Goal: Information Seeking & Learning: Learn about a topic

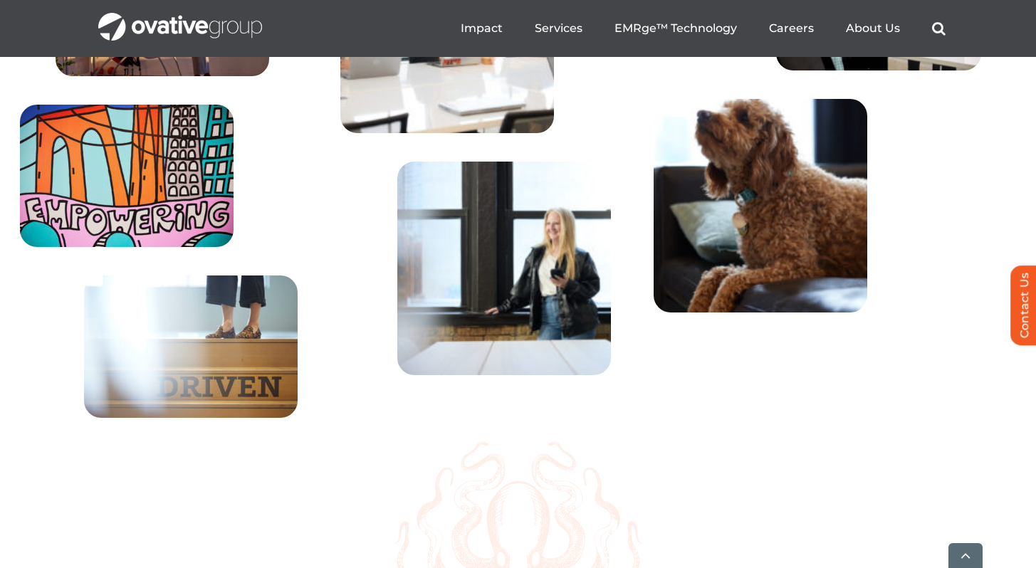
scroll to position [5254, 0]
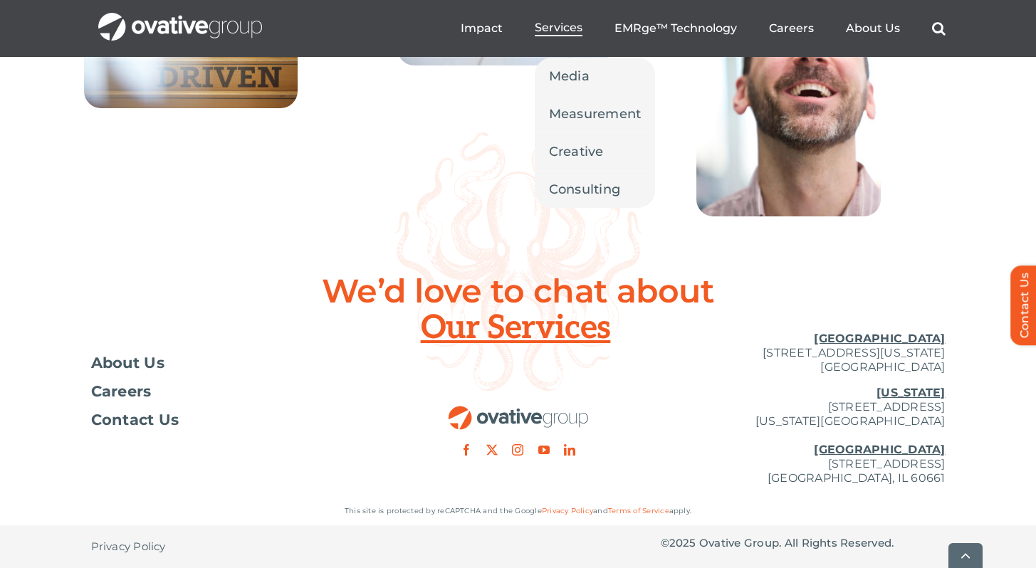
click at [560, 32] on span "Services" at bounding box center [559, 28] width 48 height 14
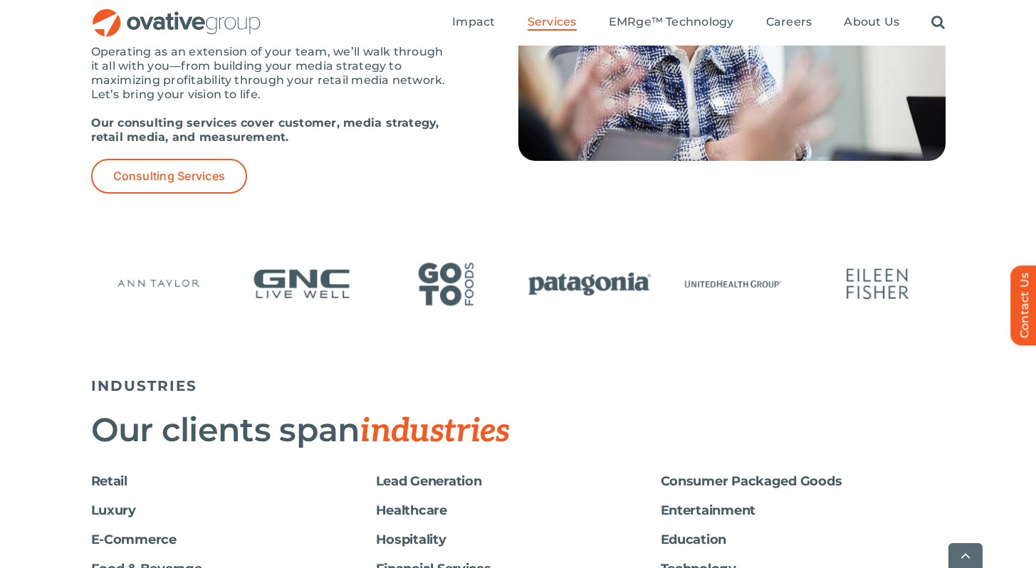
scroll to position [2274, 0]
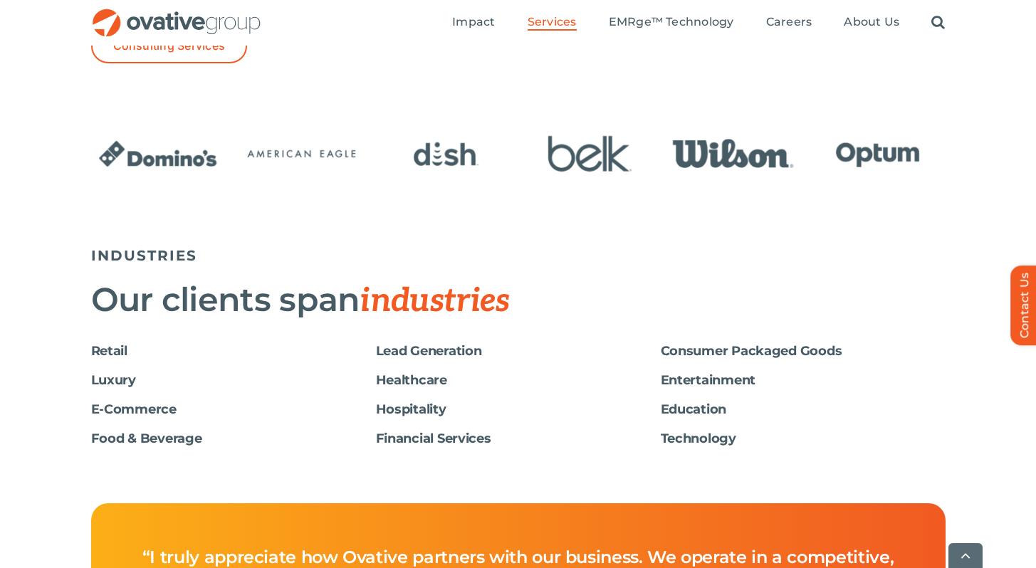
click at [699, 382] on h6 "Entertainment" at bounding box center [803, 380] width 285 height 15
click at [674, 381] on h6 "Entertainment" at bounding box center [803, 380] width 285 height 15
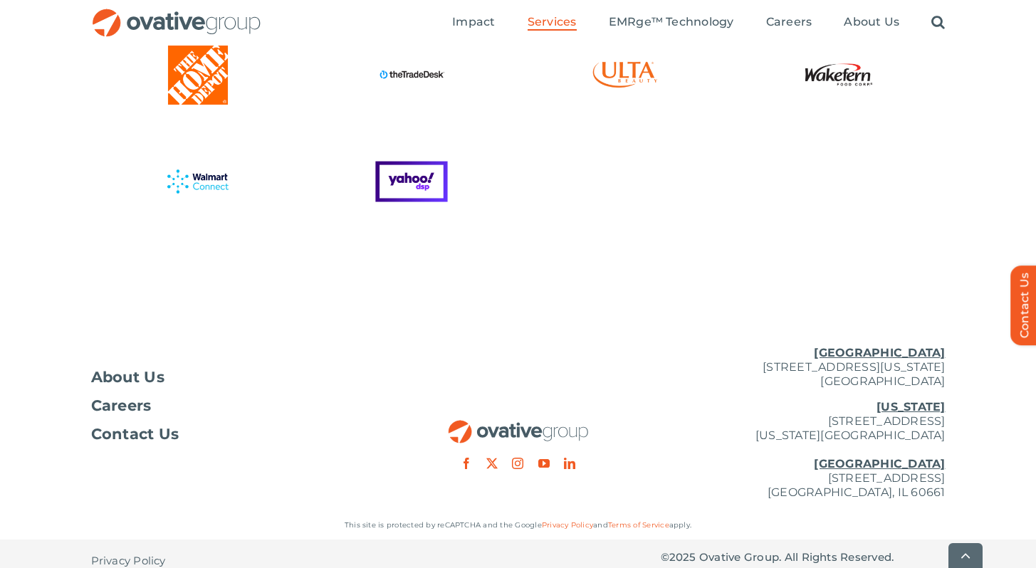
scroll to position [3948, 0]
